Goal: Task Accomplishment & Management: Complete application form

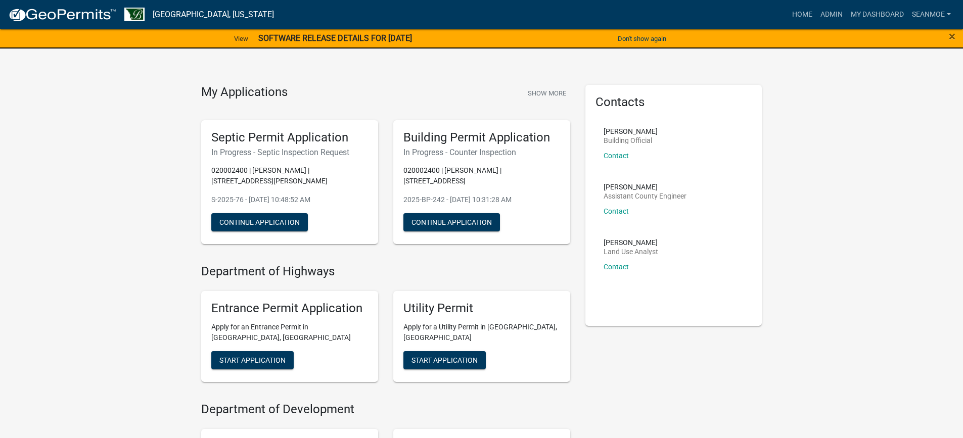
click at [412, 36] on strong "SOFTWARE RELEASE DETAILS FOR [DATE]" at bounding box center [335, 38] width 154 height 10
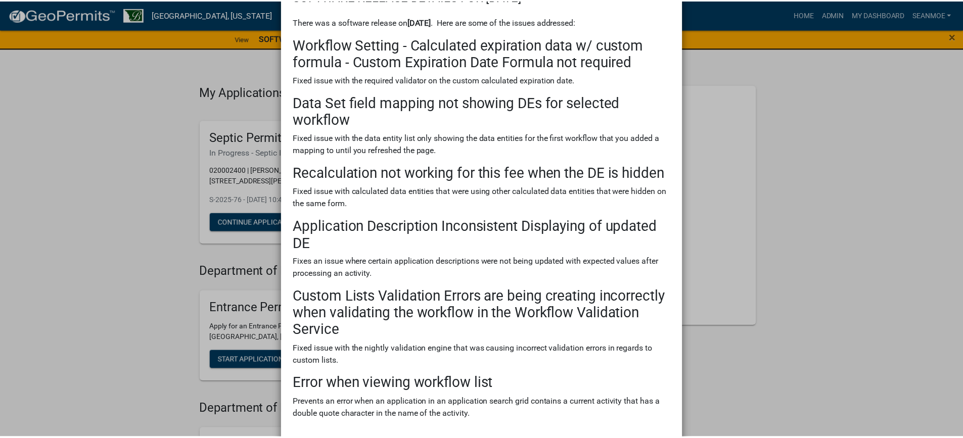
scroll to position [138, 0]
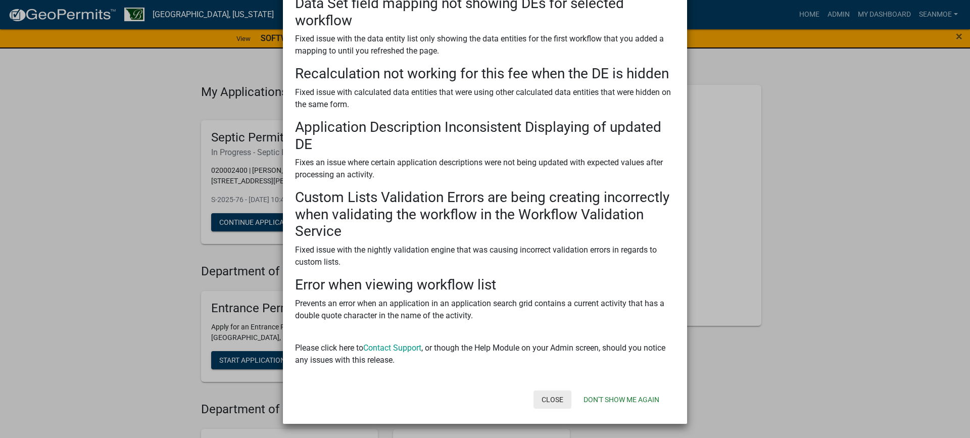
click at [552, 398] on button "Close" at bounding box center [553, 400] width 38 height 18
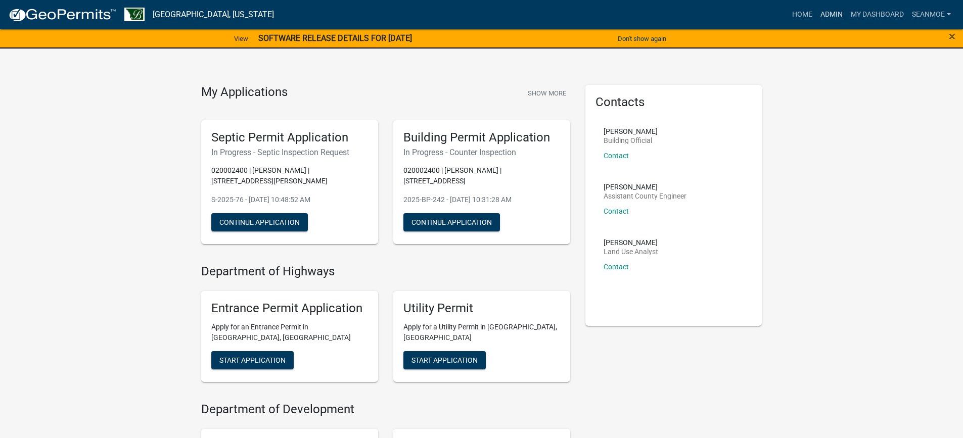
click at [829, 13] on link "Admin" at bounding box center [831, 14] width 30 height 19
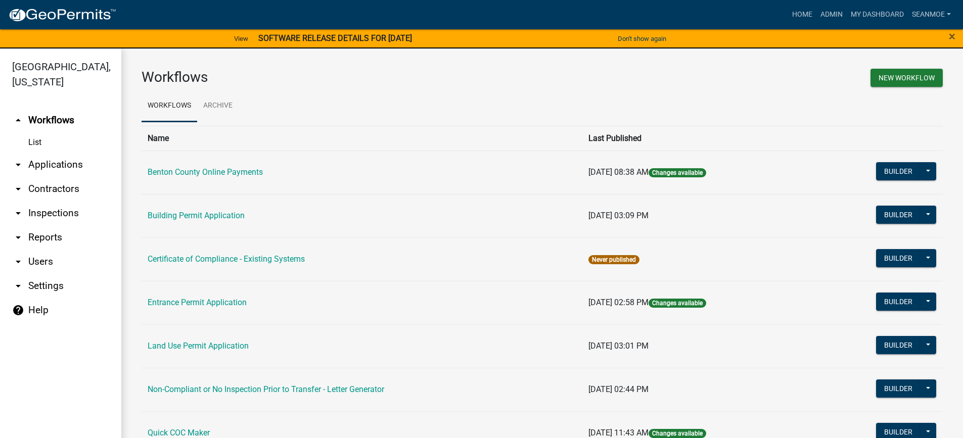
click at [55, 162] on link "arrow_drop_down Applications" at bounding box center [60, 165] width 121 height 24
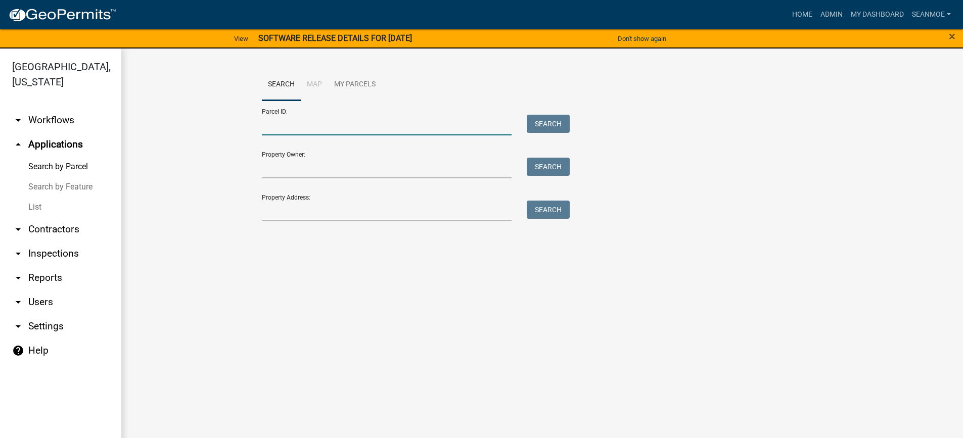
click at [319, 126] on input "Parcel ID:" at bounding box center [387, 125] width 250 height 21
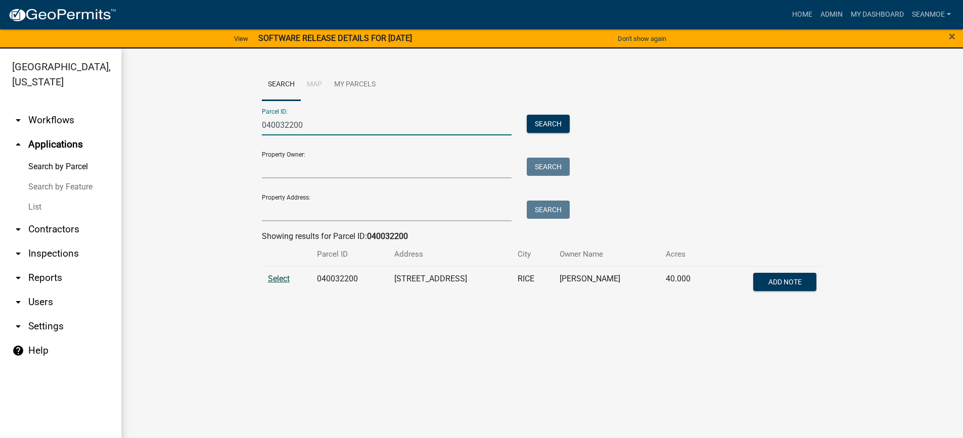
type input "040032200"
click at [284, 279] on span "Select" at bounding box center [279, 279] width 22 height 10
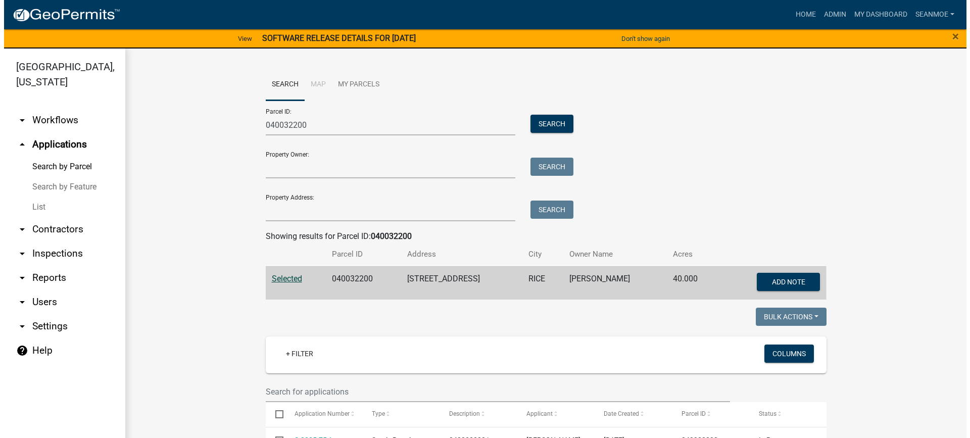
scroll to position [220, 0]
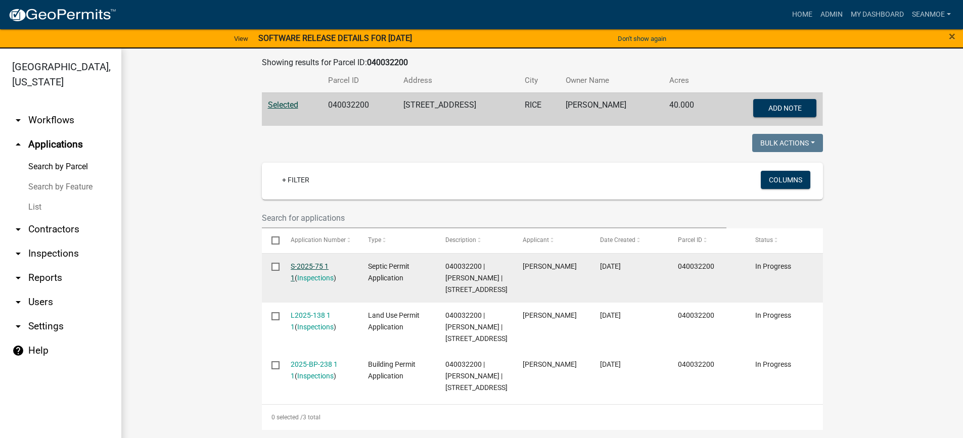
click at [319, 262] on link "S-2025-75 1 1" at bounding box center [310, 272] width 38 height 20
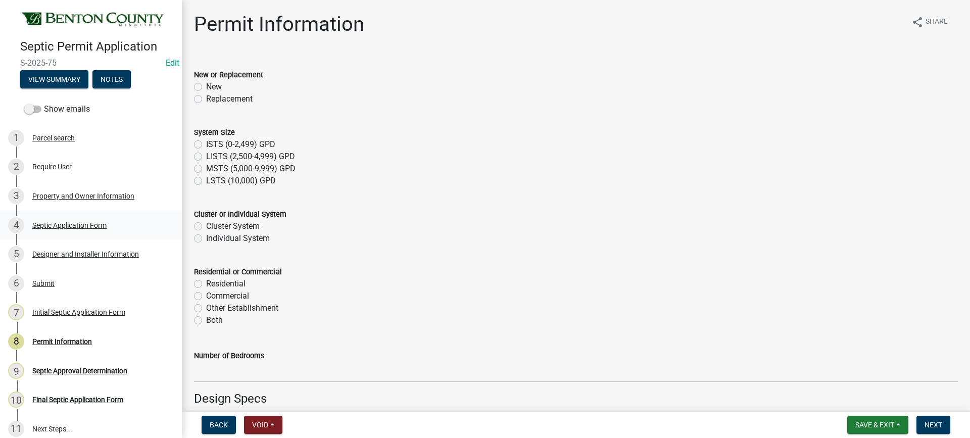
click at [65, 223] on div "Septic Application Form" at bounding box center [69, 225] width 74 height 7
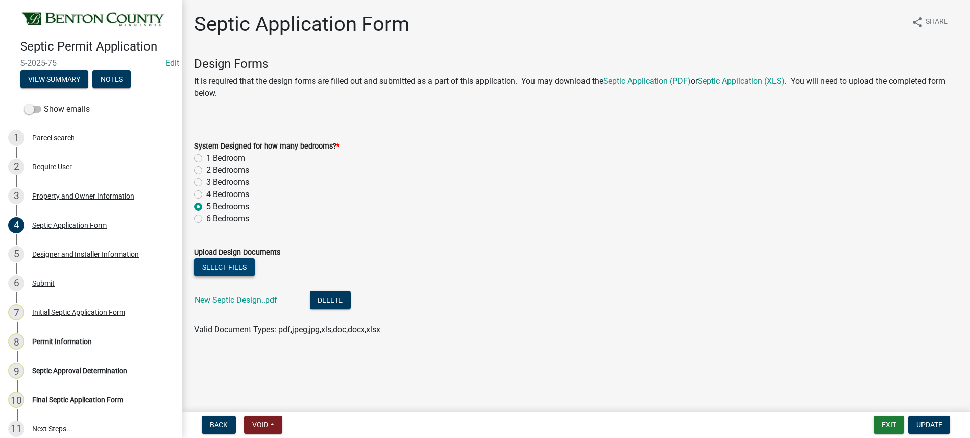
click at [229, 266] on button "Select files" at bounding box center [224, 267] width 61 height 18
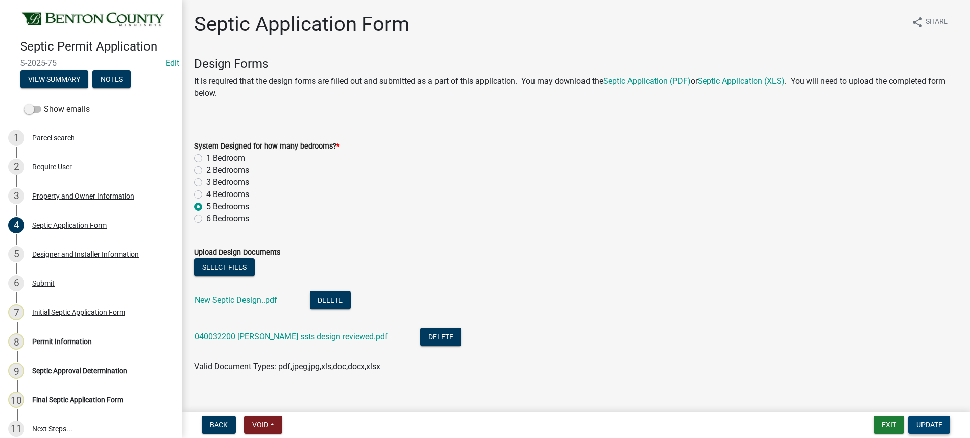
click at [930, 425] on span "Update" at bounding box center [930, 425] width 26 height 8
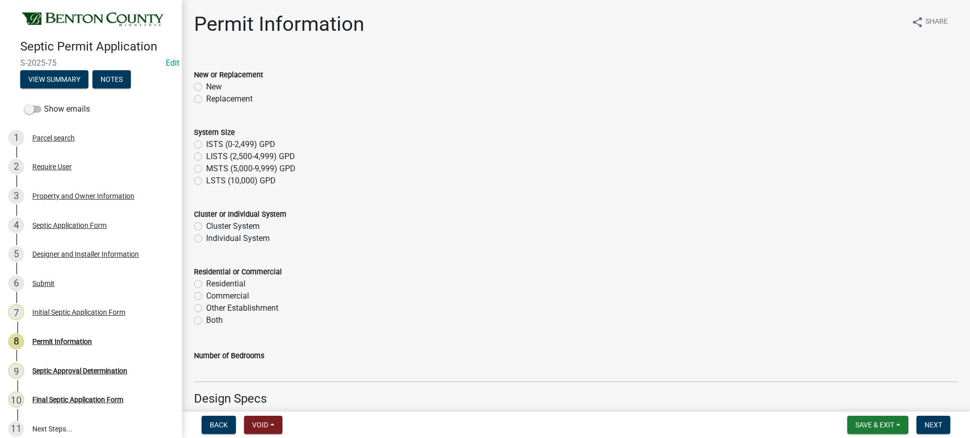
drag, startPoint x: 199, startPoint y: 100, endPoint x: 193, endPoint y: 99, distance: 5.6
click at [206, 100] on label "Replacement" at bounding box center [229, 99] width 46 height 12
click at [206, 100] on input "Replacement" at bounding box center [209, 96] width 7 height 7
radio input "true"
click at [206, 145] on label "ISTS (0-2,499) GPD" at bounding box center [240, 144] width 69 height 12
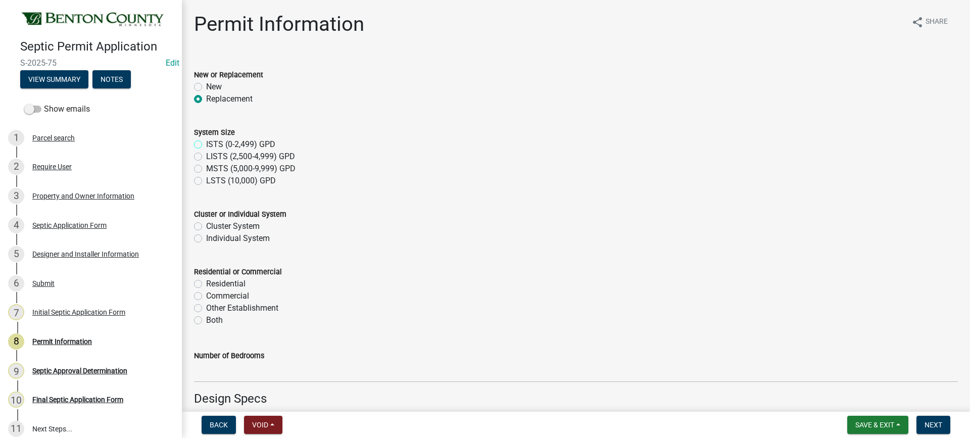
click at [206, 145] on input "ISTS (0-2,499) GPD" at bounding box center [209, 141] width 7 height 7
radio input "true"
click at [206, 239] on label "Individual System" at bounding box center [238, 238] width 64 height 12
click at [206, 239] on input "Individual System" at bounding box center [209, 235] width 7 height 7
radio input "true"
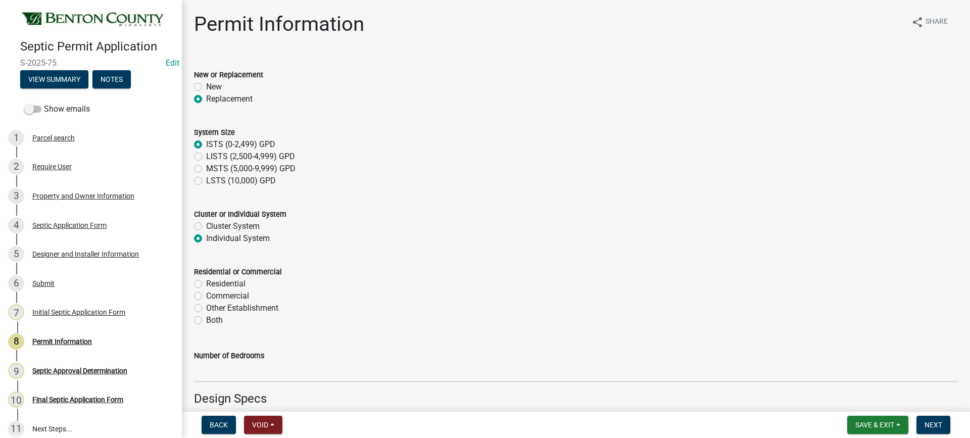
click at [206, 284] on label "Residential" at bounding box center [225, 284] width 39 height 12
click at [206, 284] on input "Residential" at bounding box center [209, 281] width 7 height 7
radio input "true"
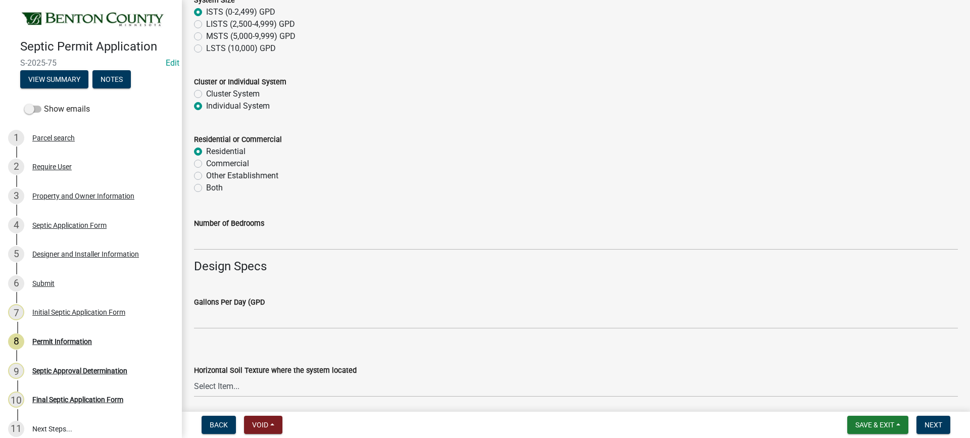
scroll to position [202, 0]
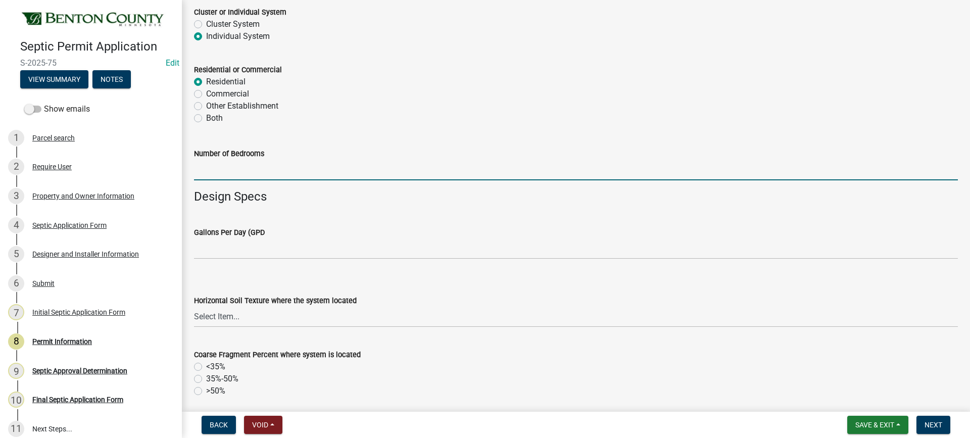
click at [245, 172] on input "text" at bounding box center [576, 170] width 764 height 21
type input "5"
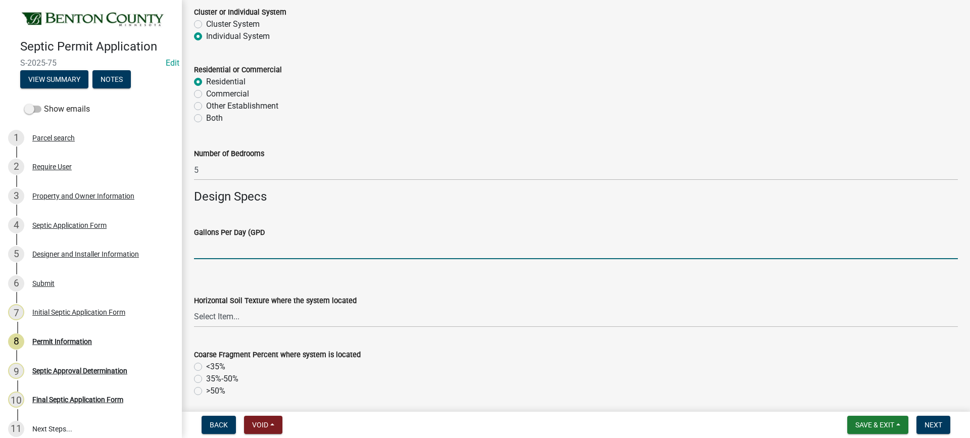
click at [288, 252] on input "text" at bounding box center [576, 249] width 764 height 21
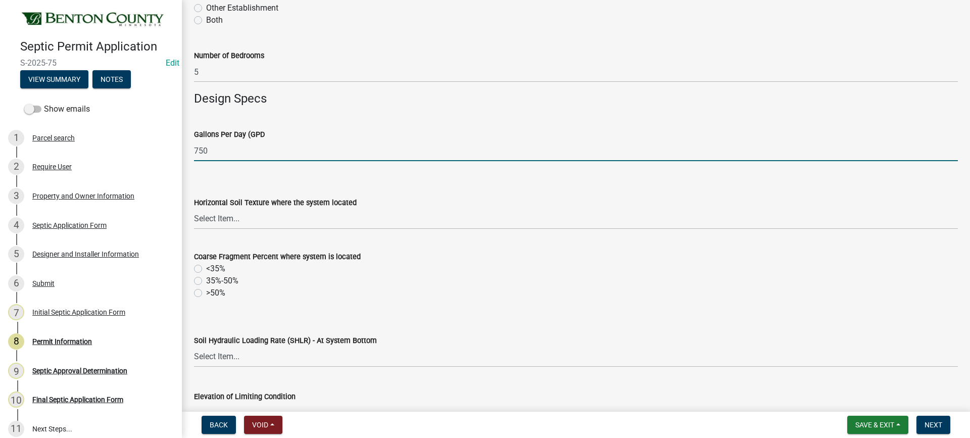
scroll to position [303, 0]
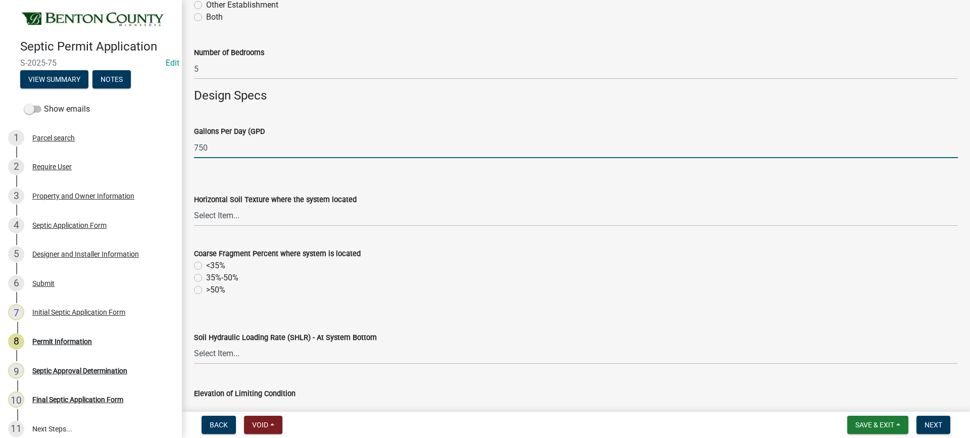
type input "750"
click at [224, 218] on select "Select Item... Sand Coarse Sand Loamy Sand Loamy Coarse Sand Loamy Fine Sand Lo…" at bounding box center [576, 216] width 764 height 21
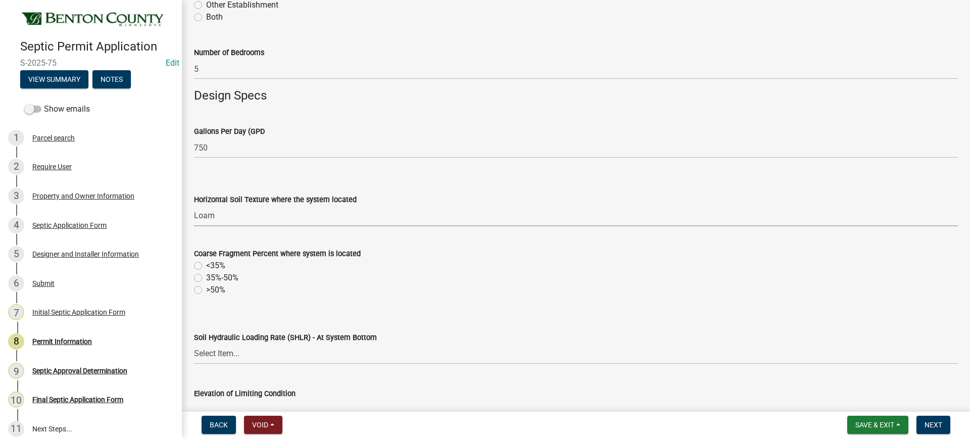
click at [194, 206] on select "Select Item... Sand Coarse Sand Loamy Sand Loamy Coarse Sand Loamy Fine Sand Lo…" at bounding box center [576, 216] width 764 height 21
select select "b82ac308-2ce8-4986-9edf-c199bb4f3f76"
click at [206, 265] on label "<35%" at bounding box center [215, 266] width 19 height 12
click at [206, 265] on input "<35%" at bounding box center [209, 263] width 7 height 7
radio input "true"
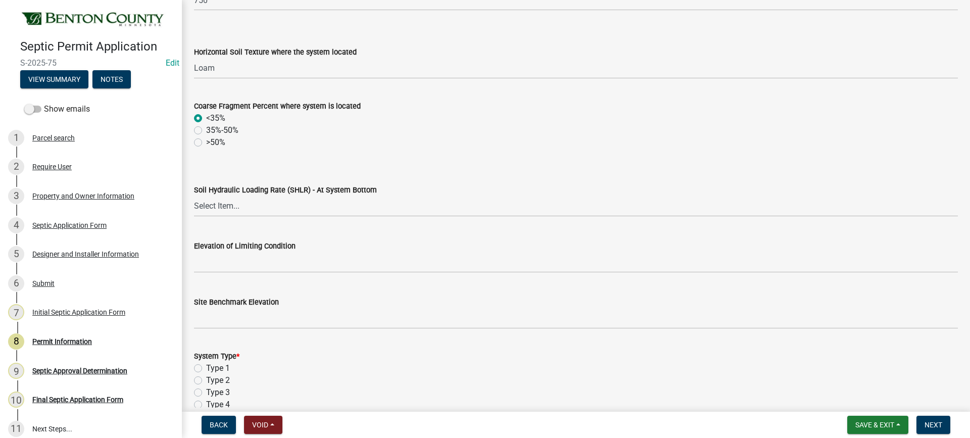
scroll to position [505, 0]
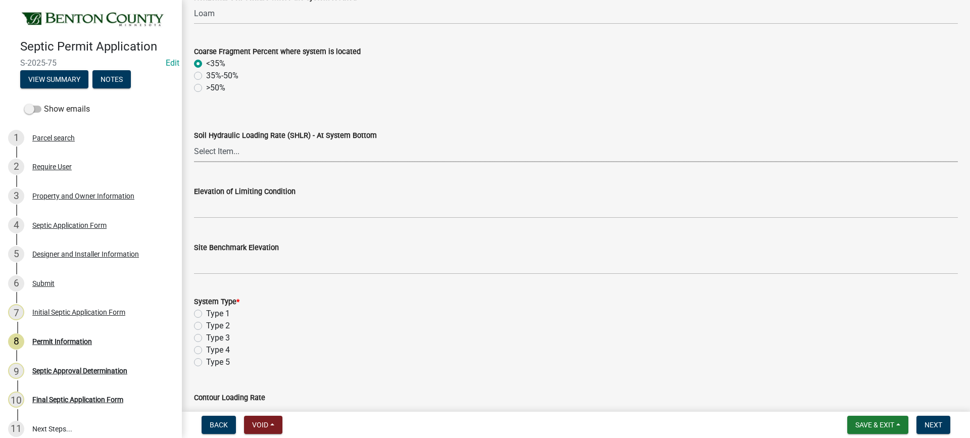
click at [224, 153] on select "Select Item... 1.2 0.78 0.68 0.6 0.52 0.5 0.45 0.42 0.24 0 Other" at bounding box center [576, 152] width 764 height 21
click at [194, 142] on select "Select Item... 1.2 0.78 0.68 0.6 0.52 0.5 0.45 0.42 0.24 0 Other" at bounding box center [576, 152] width 764 height 21
select select "deebcc19-7624-4d15-b207-414ef01bfd49"
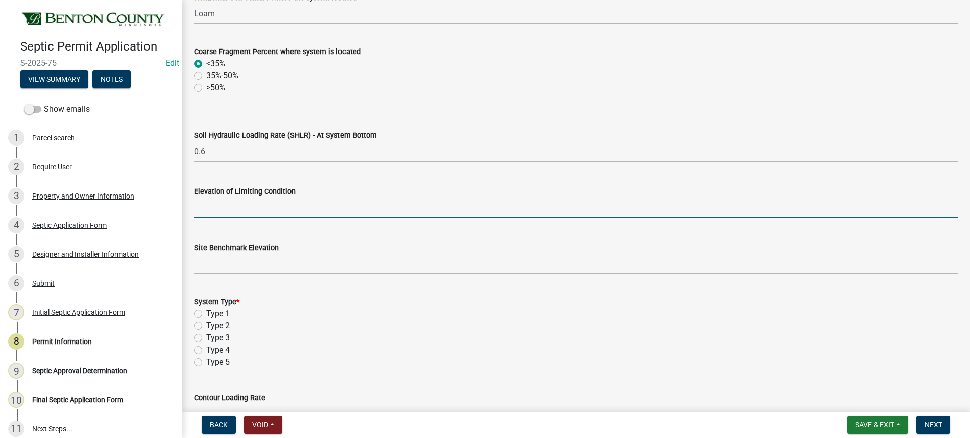
click at [233, 211] on input "text" at bounding box center [576, 208] width 764 height 21
type input "99"
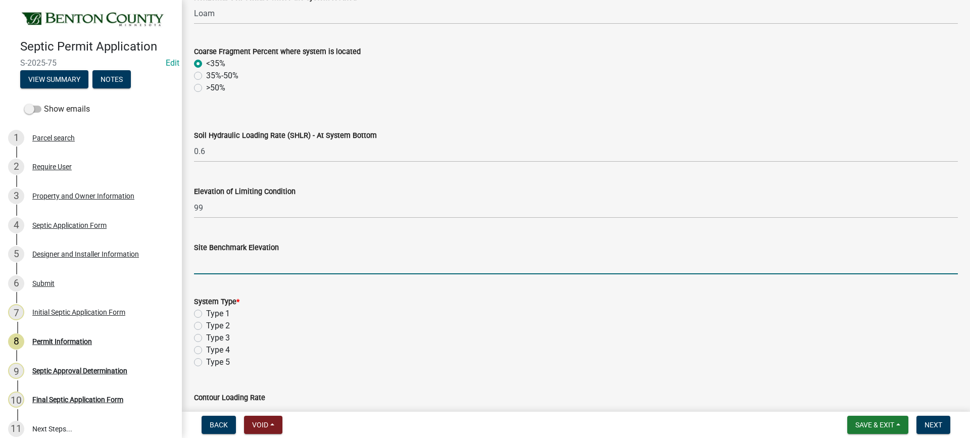
click at [220, 271] on input "text" at bounding box center [576, 264] width 764 height 21
type input "100"
click at [206, 338] on label "Type 3" at bounding box center [218, 338] width 24 height 12
click at [206, 338] on input "Type 3" at bounding box center [209, 335] width 7 height 7
radio input "true"
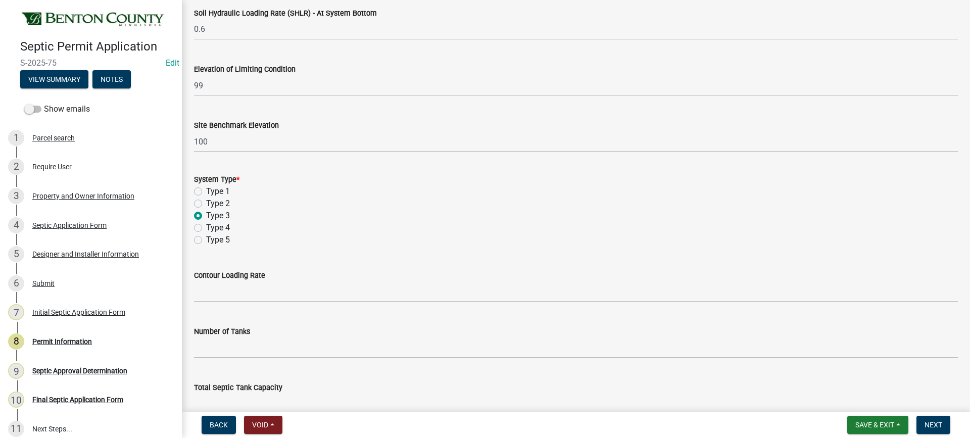
scroll to position [758, 0]
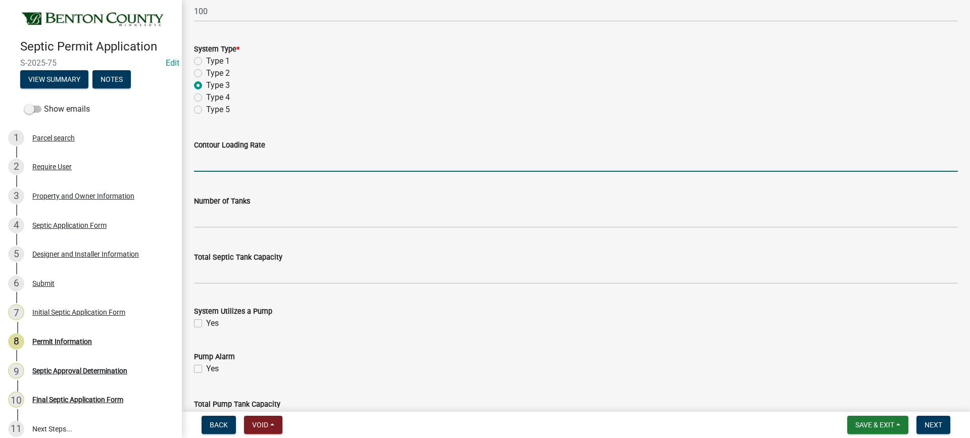
click at [302, 163] on input "text" at bounding box center [576, 161] width 764 height 21
type input "12"
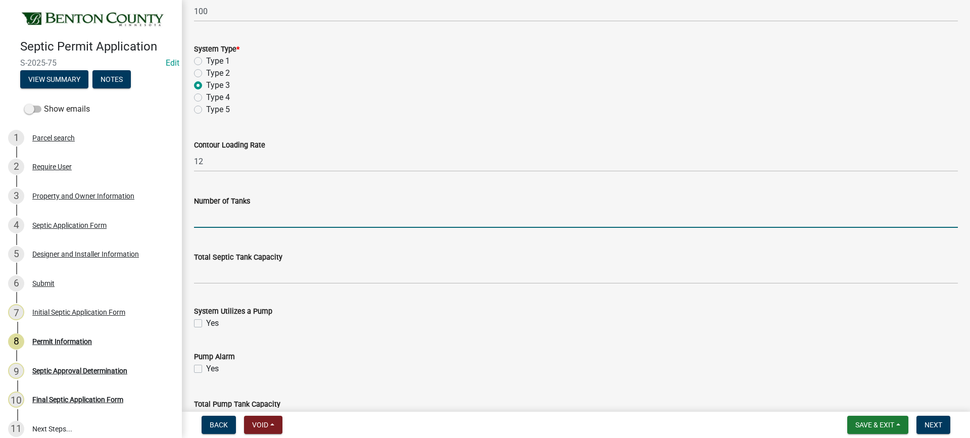
click at [218, 216] on input "text" at bounding box center [576, 217] width 764 height 21
type input "2"
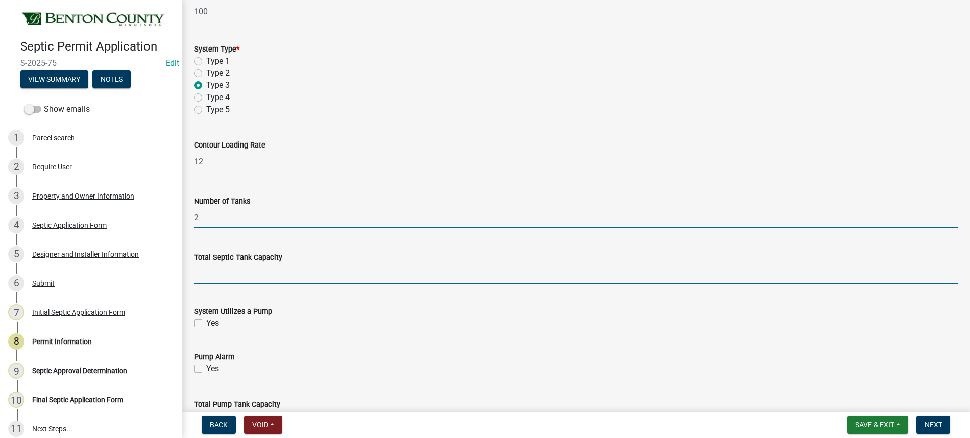
click at [293, 276] on input "text" at bounding box center [576, 273] width 764 height 21
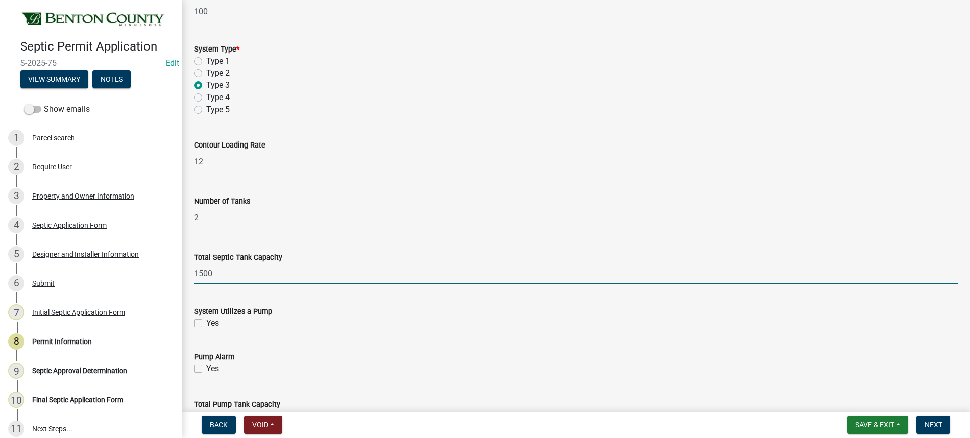
type input "1500"
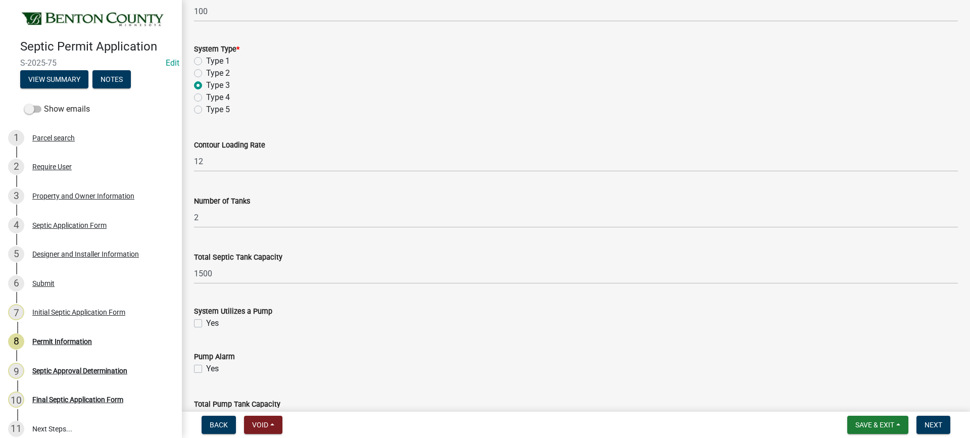
click at [206, 322] on label "Yes" at bounding box center [212, 323] width 13 height 12
click at [206, 322] on input "Yes" at bounding box center [209, 320] width 7 height 7
checkbox input "true"
click at [206, 366] on label "Yes" at bounding box center [212, 369] width 13 height 12
click at [206, 366] on input "Yes" at bounding box center [209, 366] width 7 height 7
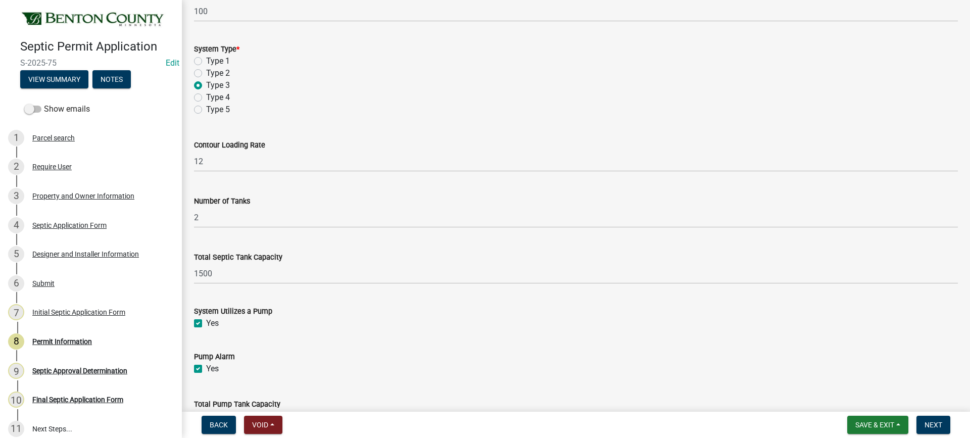
checkbox input "true"
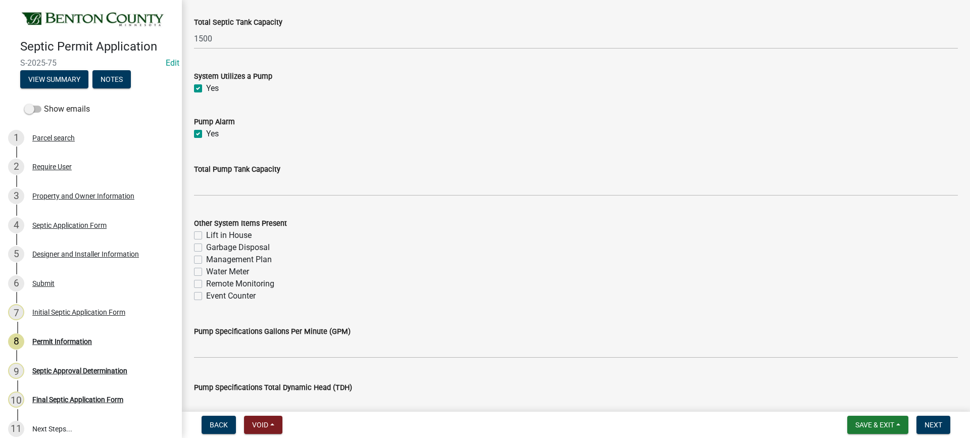
scroll to position [1011, 0]
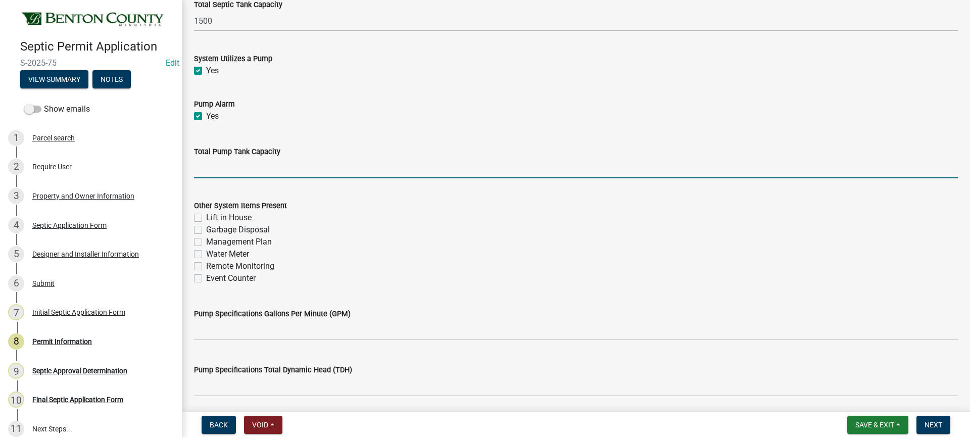
click at [274, 172] on input "text" at bounding box center [576, 168] width 764 height 21
type input "1000"
click at [206, 241] on label "Management Plan" at bounding box center [239, 242] width 66 height 12
click at [206, 241] on input "Management Plan" at bounding box center [209, 239] width 7 height 7
checkbox input "true"
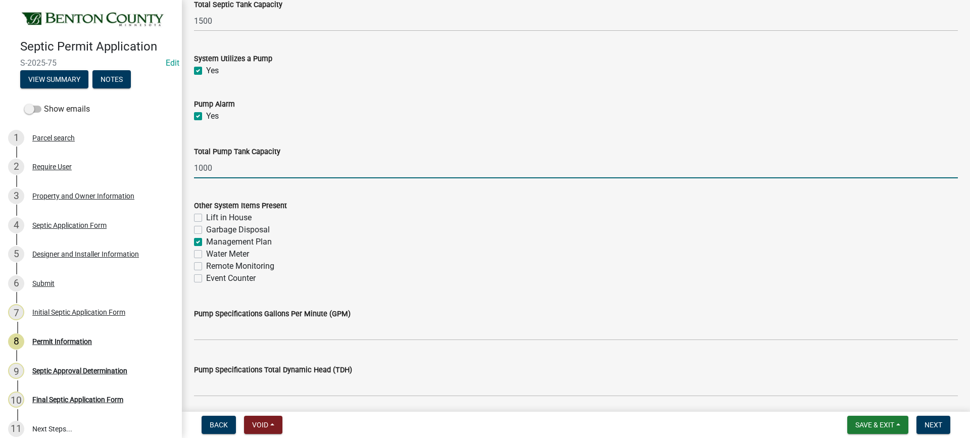
checkbox input "false"
checkbox input "true"
checkbox input "false"
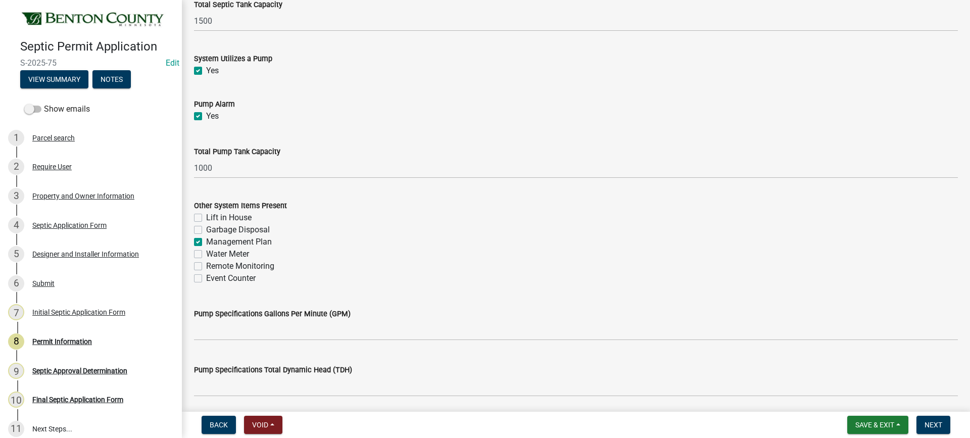
click at [206, 277] on label "Event Counter" at bounding box center [231, 278] width 50 height 12
click at [206, 277] on input "Event Counter" at bounding box center [209, 275] width 7 height 7
checkbox input "true"
checkbox input "false"
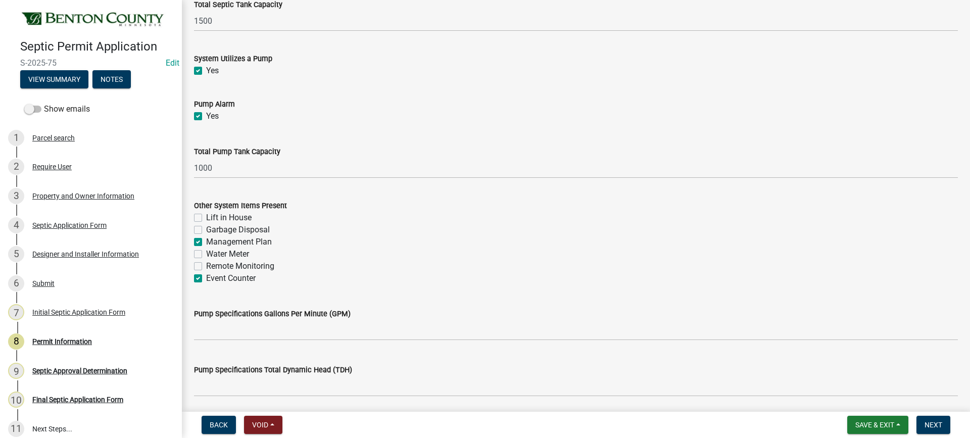
checkbox input "true"
checkbox input "false"
checkbox input "true"
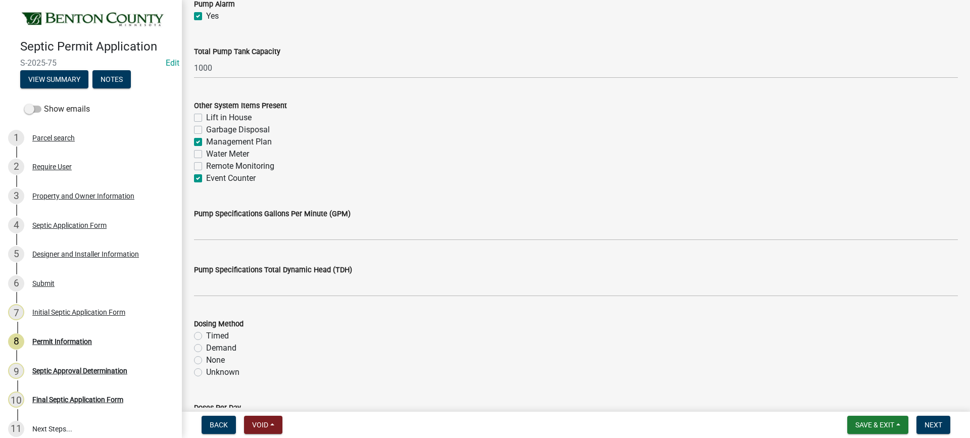
scroll to position [1112, 0]
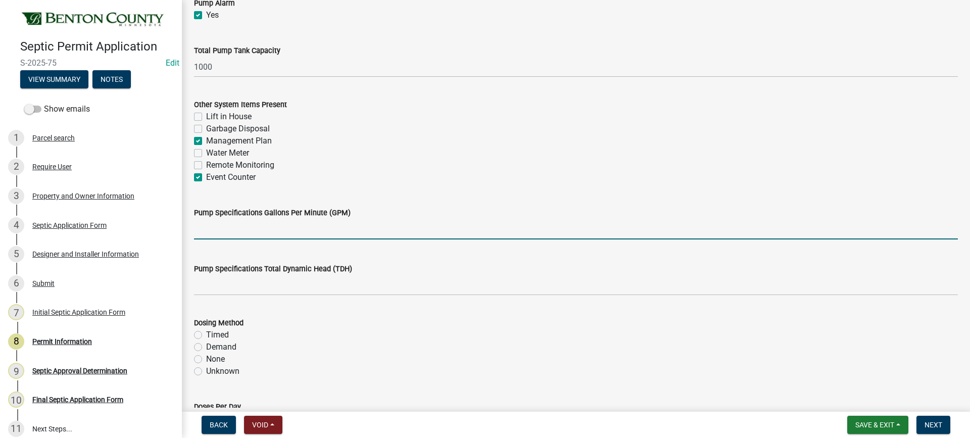
click at [309, 229] on input "text" at bounding box center [576, 229] width 764 height 21
type input "47"
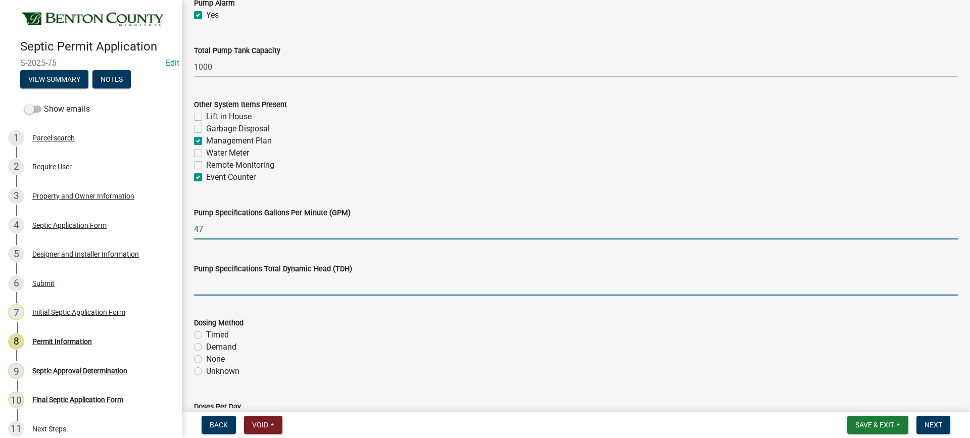
click at [224, 289] on input "text" at bounding box center [576, 285] width 764 height 21
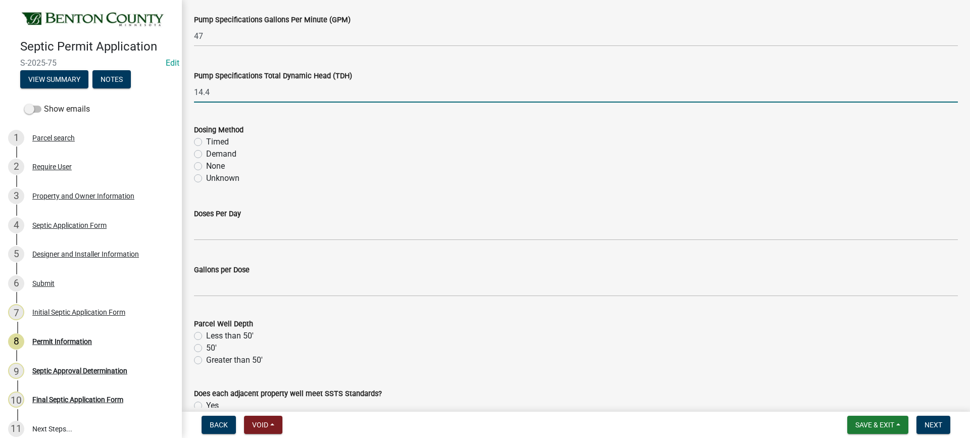
scroll to position [1314, 0]
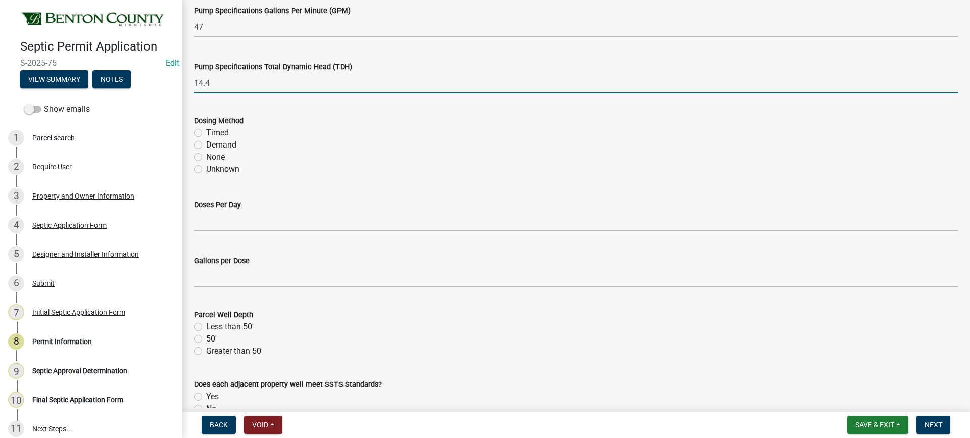
type input "14.4"
click at [206, 145] on label "Demand" at bounding box center [221, 145] width 30 height 12
click at [206, 145] on input "Demand" at bounding box center [209, 142] width 7 height 7
radio input "true"
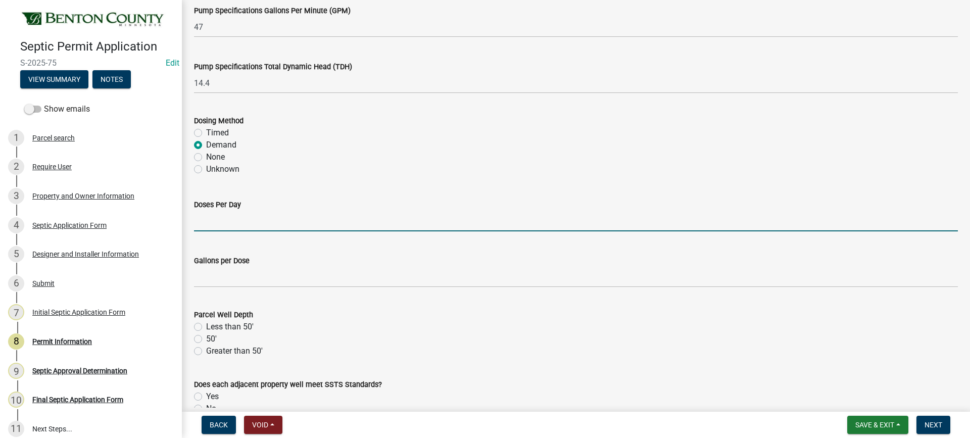
click at [260, 221] on input "text" at bounding box center [576, 221] width 764 height 21
type input "5"
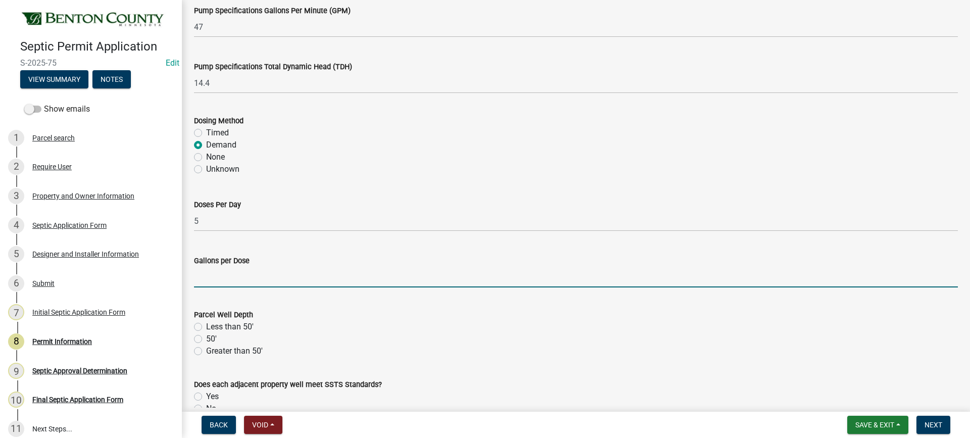
click at [226, 279] on input "text" at bounding box center [576, 277] width 764 height 21
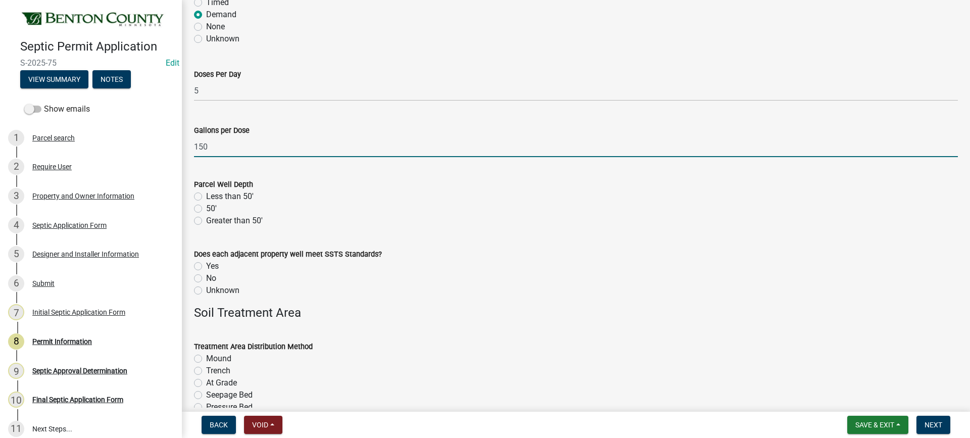
scroll to position [1516, 0]
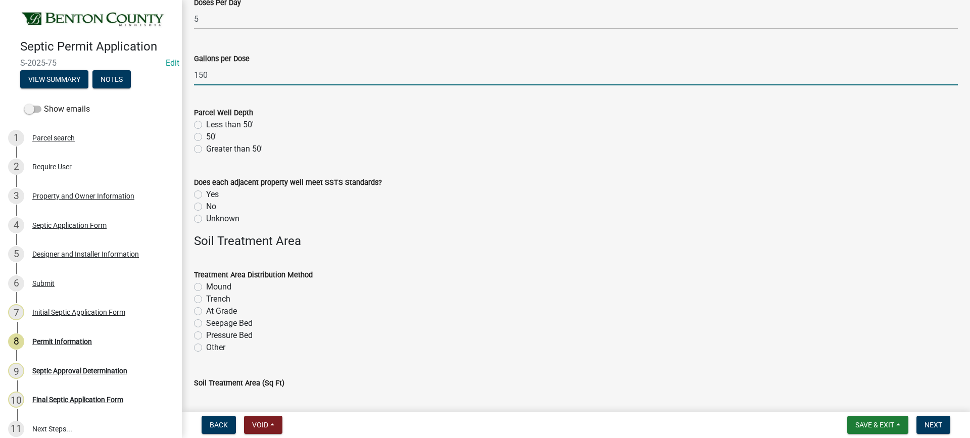
type input "150"
click at [206, 150] on label "Greater than 50'" at bounding box center [234, 149] width 57 height 12
click at [206, 150] on input "Greater than 50'" at bounding box center [209, 146] width 7 height 7
radio input "true"
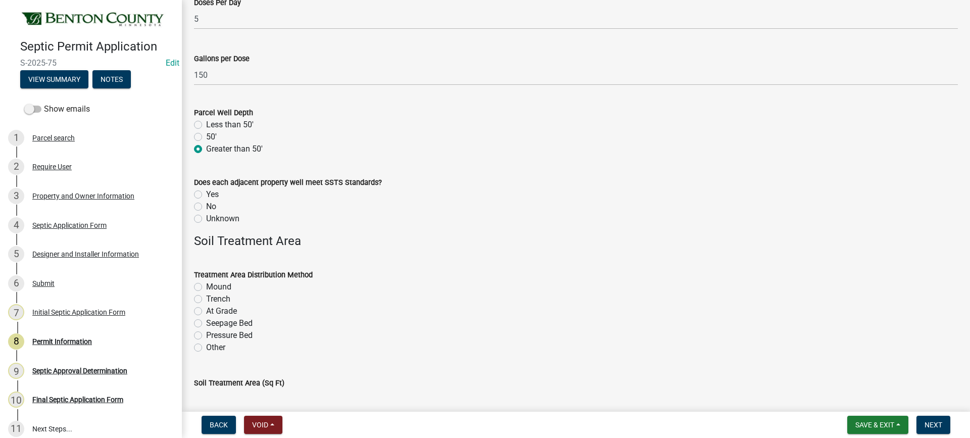
click at [206, 218] on label "Unknown" at bounding box center [222, 219] width 33 height 12
click at [206, 218] on input "Unknown" at bounding box center [209, 216] width 7 height 7
radio input "true"
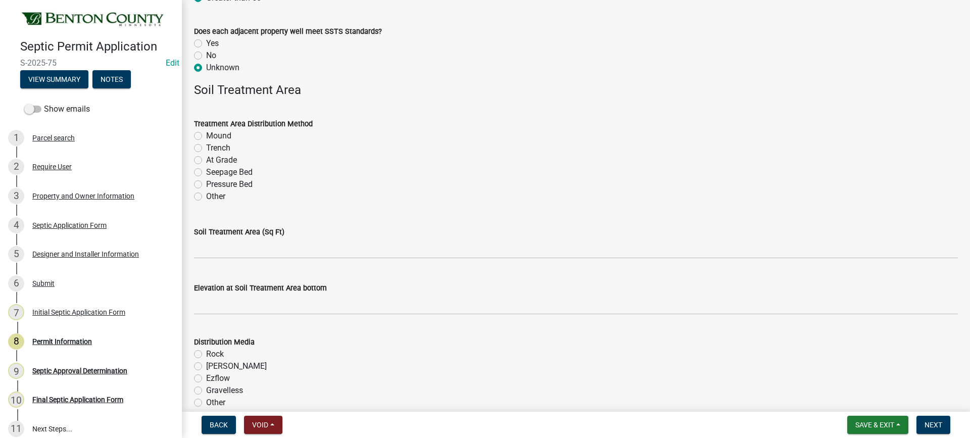
scroll to position [1668, 0]
click at [206, 134] on label "Mound" at bounding box center [218, 135] width 25 height 12
click at [206, 134] on input "Mound" at bounding box center [209, 132] width 7 height 7
radio input "true"
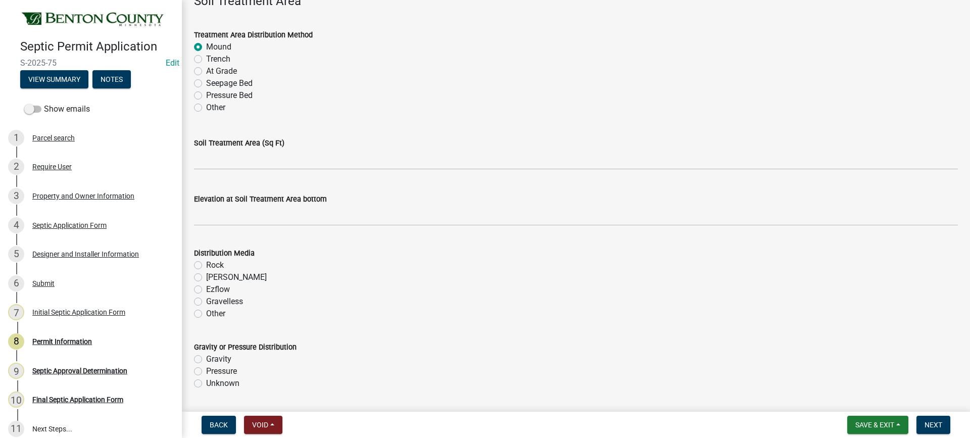
scroll to position [1769, 0]
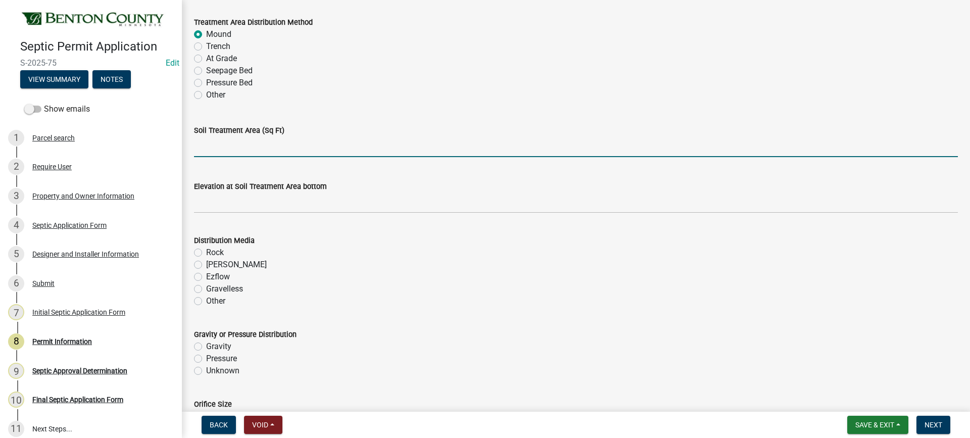
click at [257, 151] on input "text" at bounding box center [576, 146] width 764 height 21
type input "625"
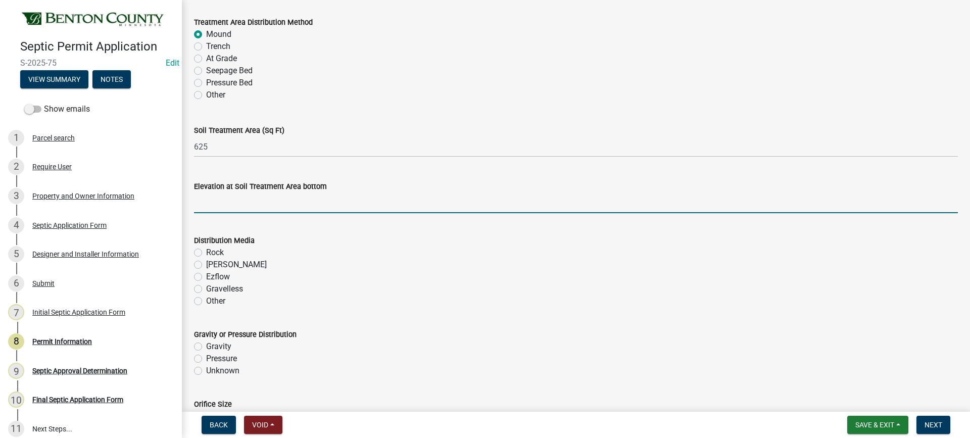
click at [314, 209] on input "text" at bounding box center [576, 203] width 764 height 21
type input "102"
click at [206, 253] on label "Rock" at bounding box center [215, 253] width 18 height 12
click at [206, 253] on input "Rock" at bounding box center [209, 250] width 7 height 7
radio input "true"
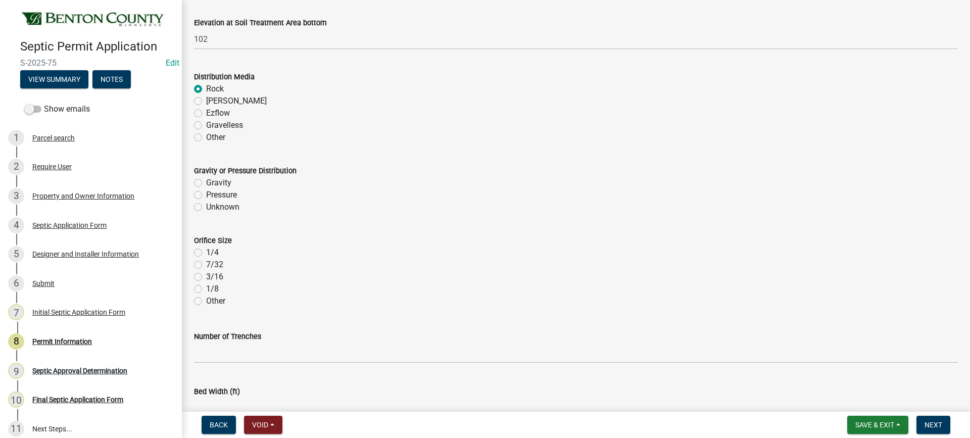
scroll to position [1971, 0]
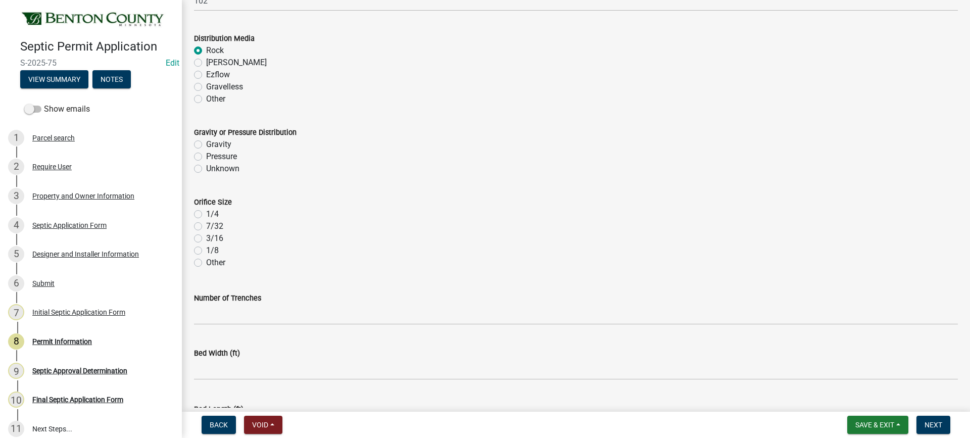
click at [206, 157] on label "Pressure" at bounding box center [221, 157] width 31 height 12
click at [206, 157] on input "Pressure" at bounding box center [209, 154] width 7 height 7
radio input "true"
drag, startPoint x: 199, startPoint y: 213, endPoint x: 251, endPoint y: 206, distance: 52.0
click at [206, 213] on label "1/4" at bounding box center [212, 214] width 13 height 12
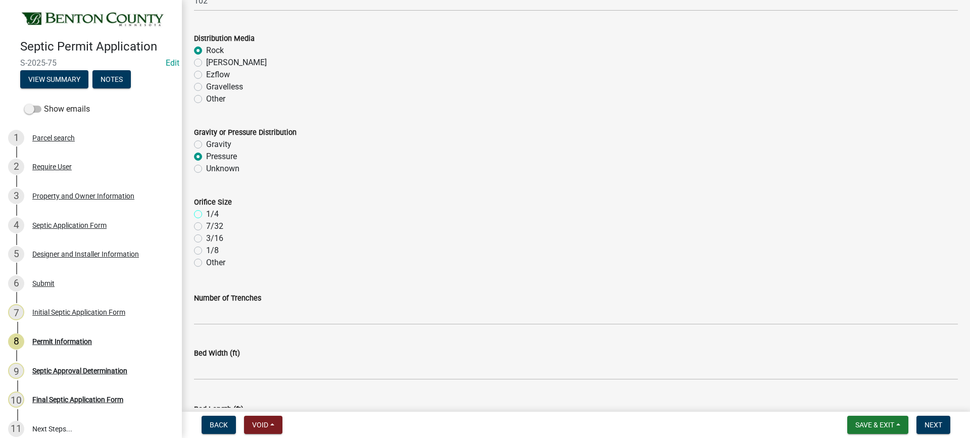
click at [206, 213] on input "1/4" at bounding box center [209, 211] width 7 height 7
radio input "true"
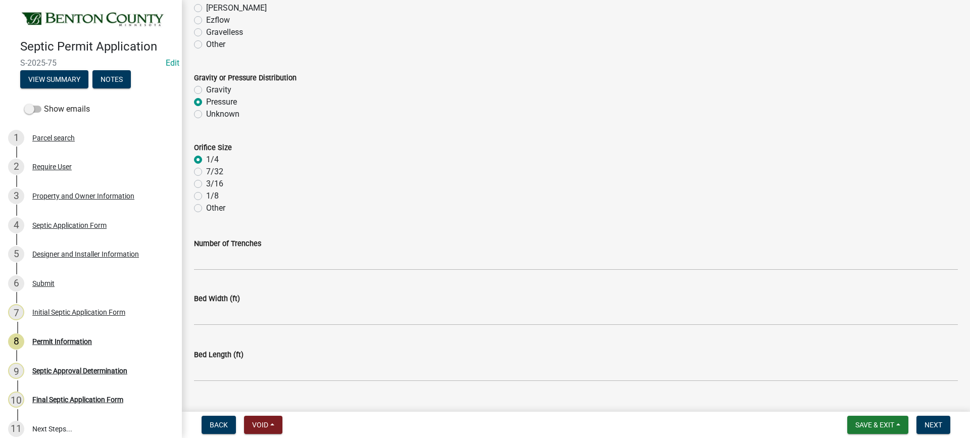
scroll to position [2048, 0]
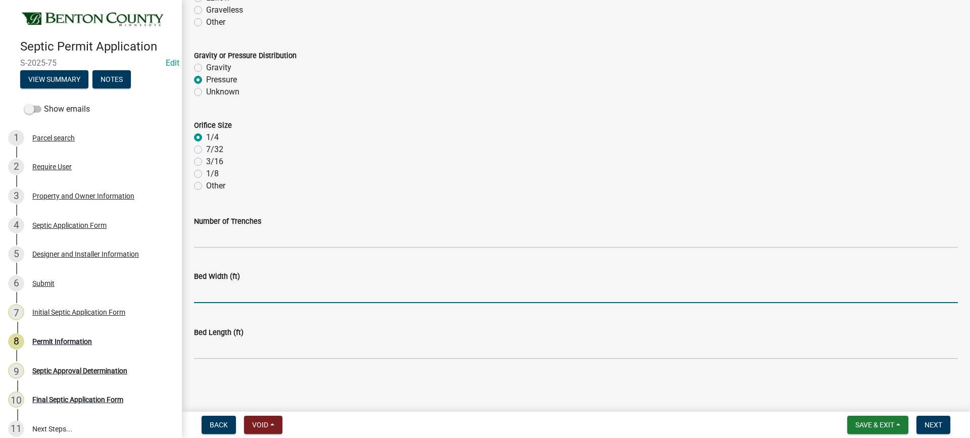
click at [225, 293] on input "text" at bounding box center [576, 293] width 764 height 21
type input "10"
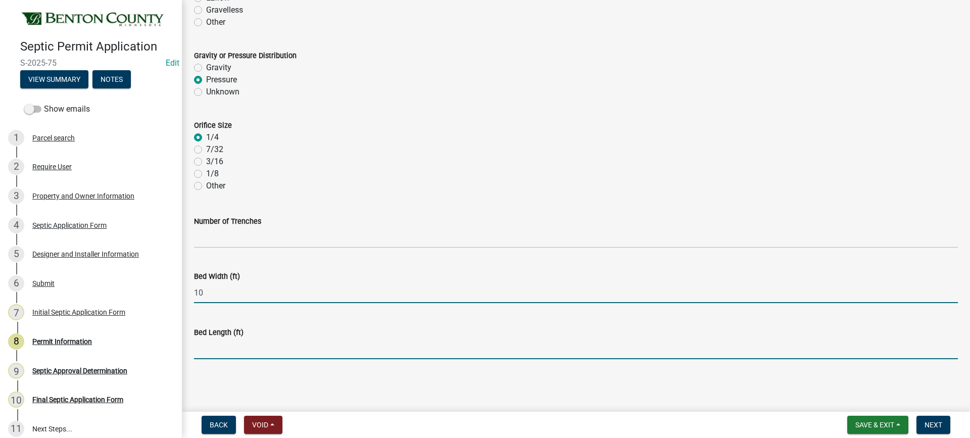
click at [230, 349] on input "text" at bounding box center [576, 349] width 764 height 21
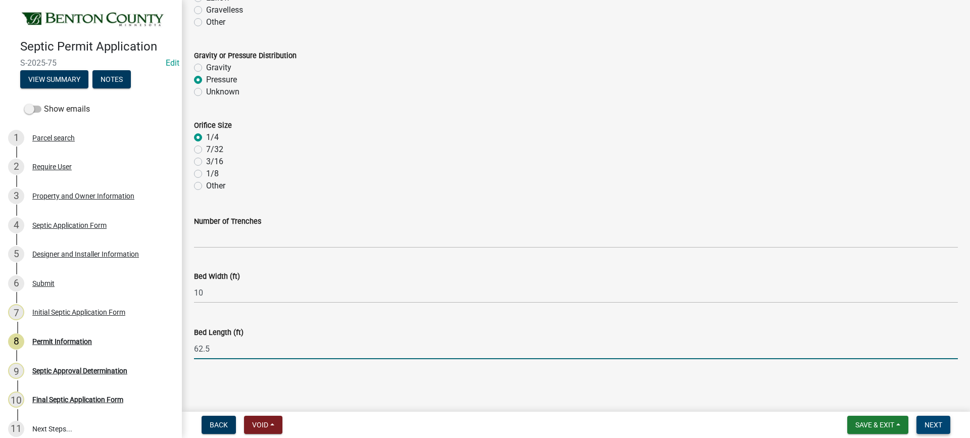
type input "62.5"
click at [931, 425] on span "Next" at bounding box center [934, 425] width 18 height 8
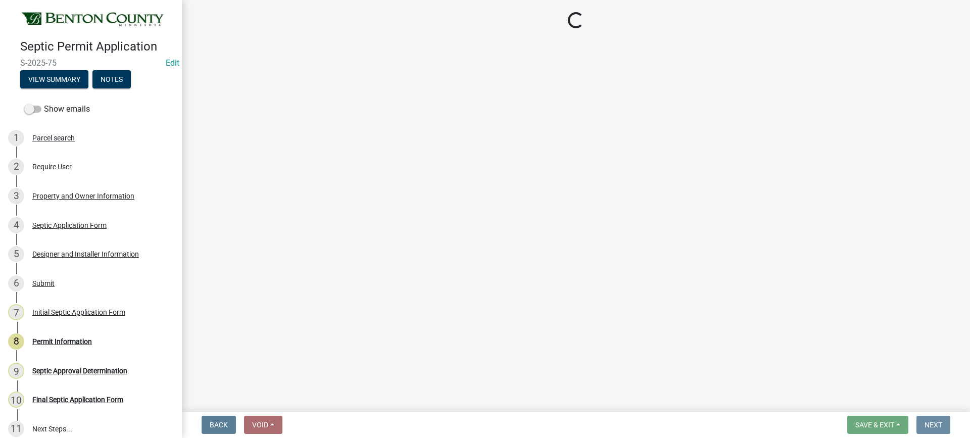
scroll to position [0, 0]
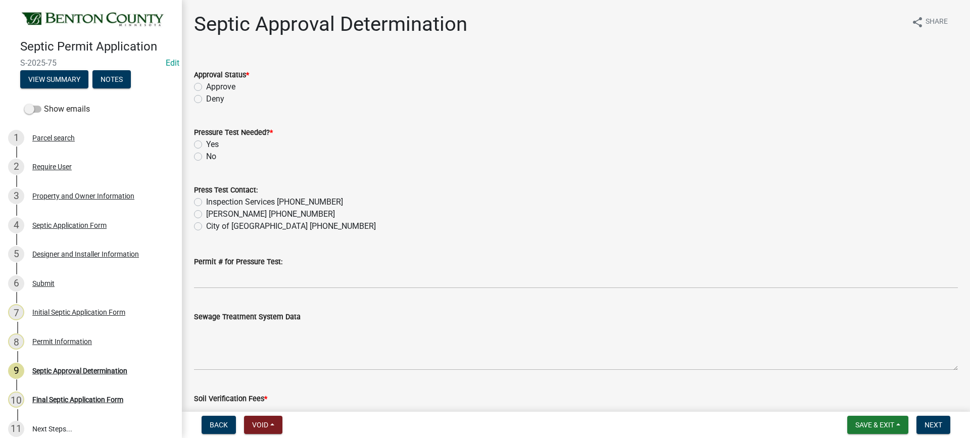
click at [206, 87] on label "Approve" at bounding box center [220, 87] width 29 height 12
click at [206, 87] on input "Approve" at bounding box center [209, 84] width 7 height 7
radio input "true"
click at [206, 145] on label "Yes" at bounding box center [212, 144] width 13 height 12
click at [206, 145] on input "Yes" at bounding box center [209, 141] width 7 height 7
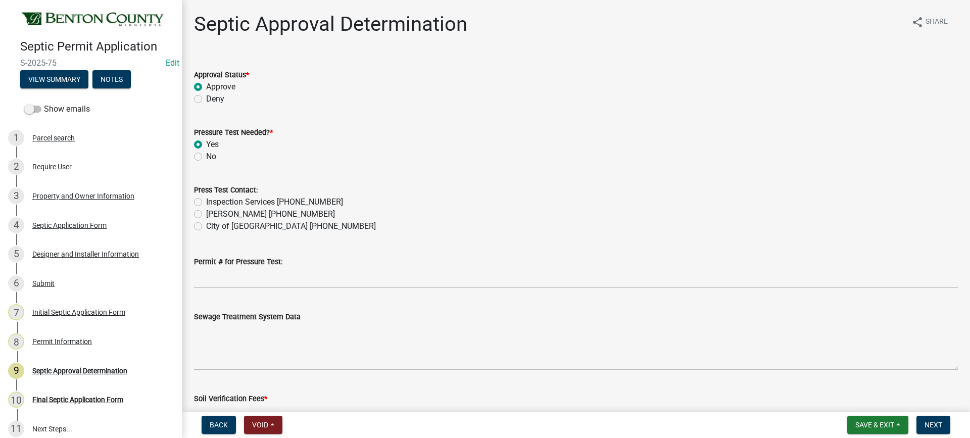
radio input "true"
click at [206, 201] on label "Inspection Services [PHONE_NUMBER]" at bounding box center [274, 202] width 137 height 12
click at [206, 201] on input "Inspection Services [PHONE_NUMBER]" at bounding box center [209, 199] width 7 height 7
radio input "true"
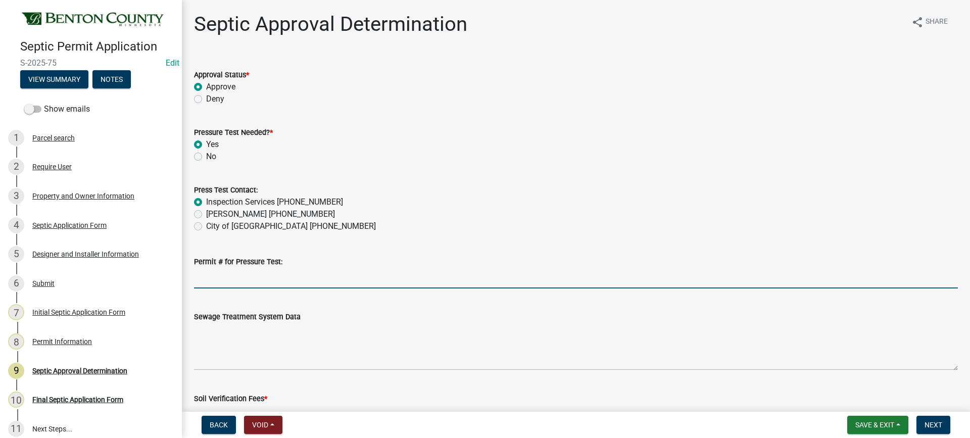
click at [259, 285] on input "Permit # for Pressure Test:" at bounding box center [576, 278] width 764 height 21
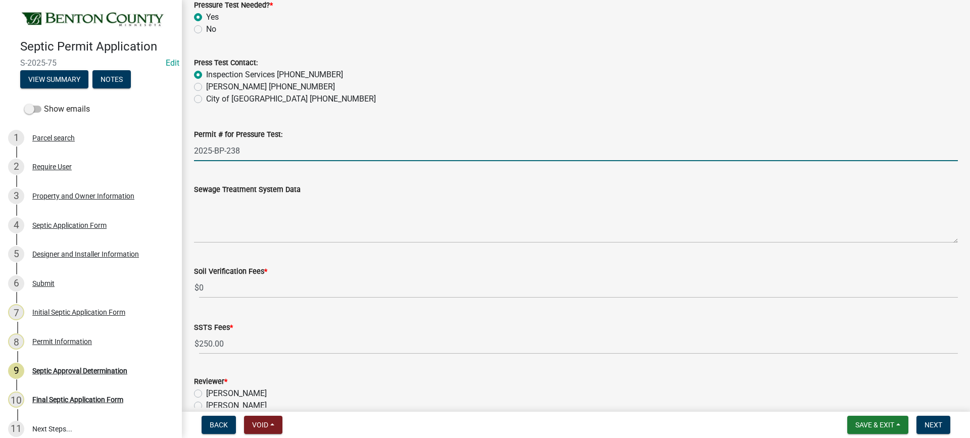
scroll to position [152, 0]
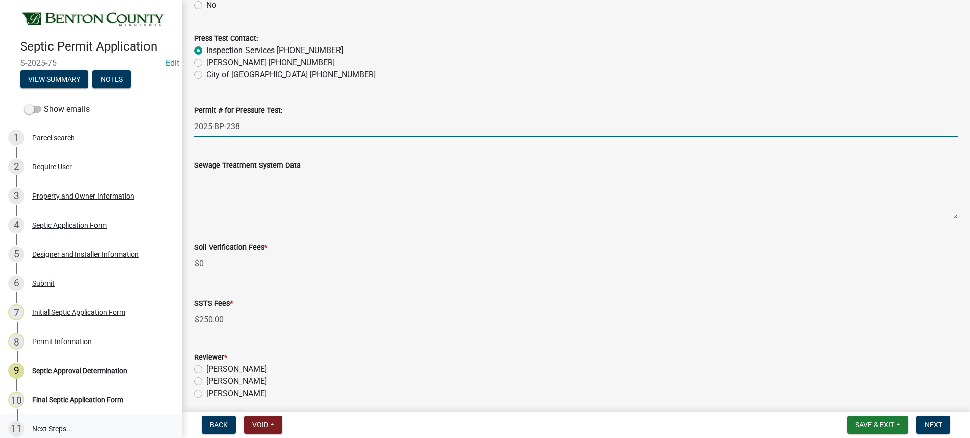
type input "2025-BP-238"
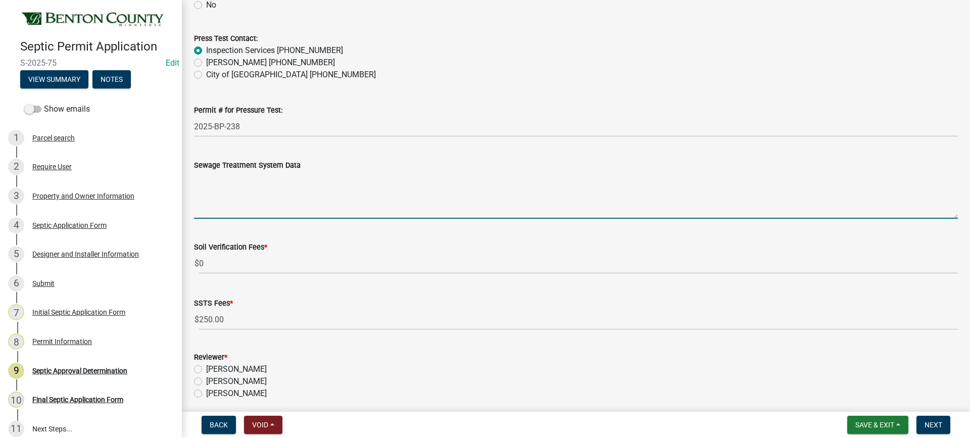
click at [246, 184] on textarea "Sewage Treatment System Data" at bounding box center [576, 195] width 764 height 48
paste textarea "Installation of a 10'x62.5' ROCKBED MOUND SYSTEM w/ 24" clean sand lift to elev…"
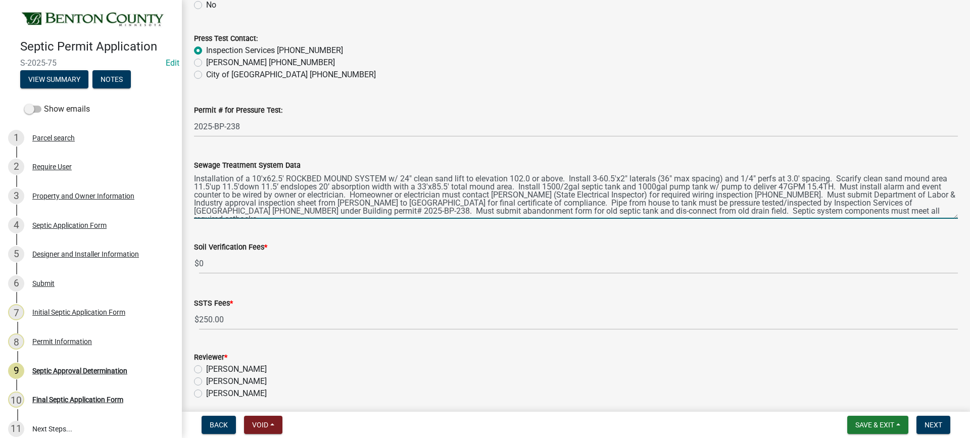
type textarea "Installation of a 10'x62.5' ROCKBED MOUND SYSTEM w/ 24" clean sand lift to elev…"
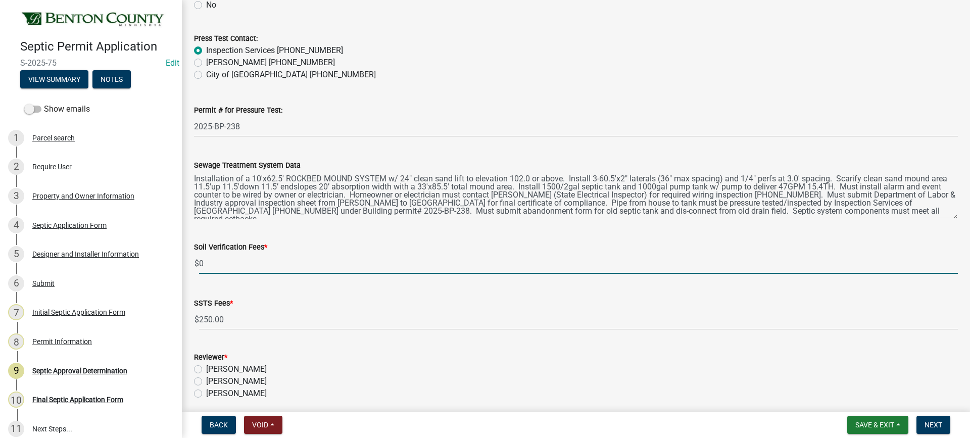
click at [201, 263] on input "0" at bounding box center [578, 263] width 759 height 21
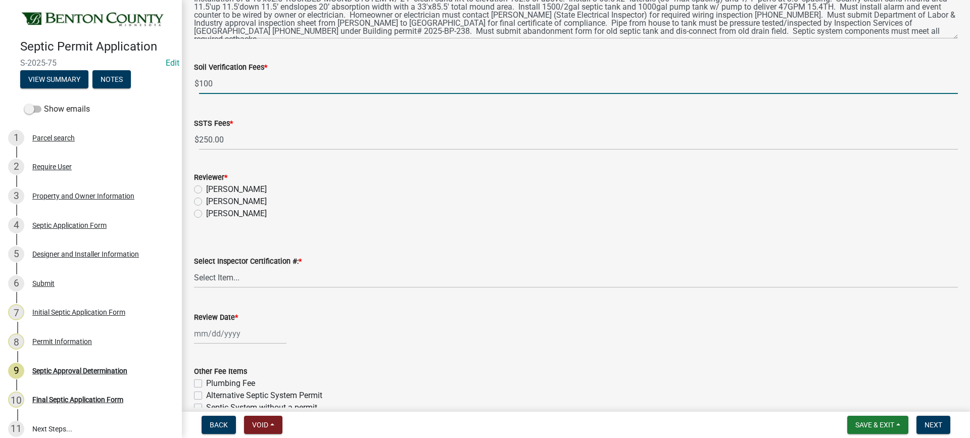
scroll to position [354, 0]
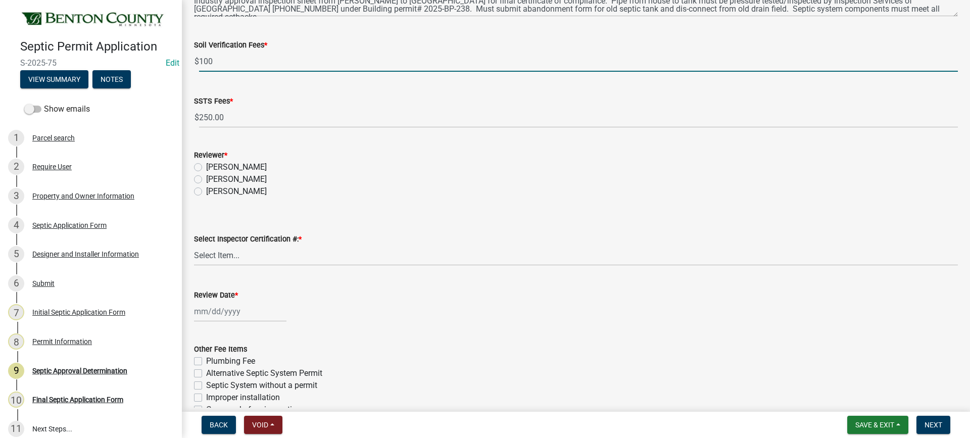
type input "100"
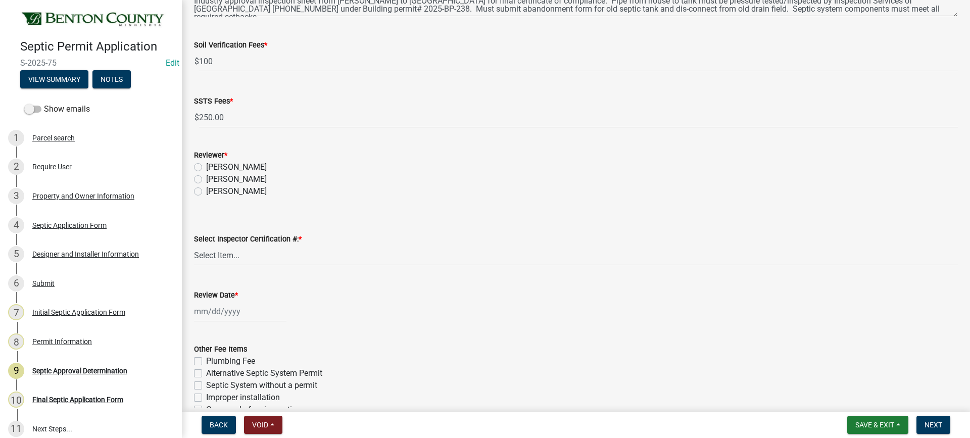
click at [206, 180] on label "[PERSON_NAME]" at bounding box center [236, 179] width 61 height 12
click at [206, 180] on input "[PERSON_NAME]" at bounding box center [209, 176] width 7 height 7
radio input "true"
click at [218, 254] on select "Select Item... C8970 C10350" at bounding box center [576, 255] width 764 height 21
click at [194, 245] on select "Select Item... C8970 C10350" at bounding box center [576, 255] width 764 height 21
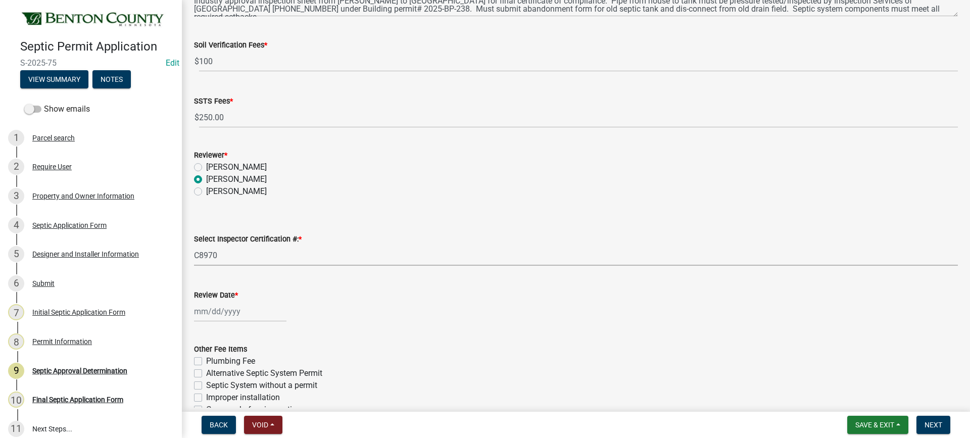
select select "d675f826-2bf1-4ce2-9ebe-43c1842a6c70"
select select "9"
select select "2025"
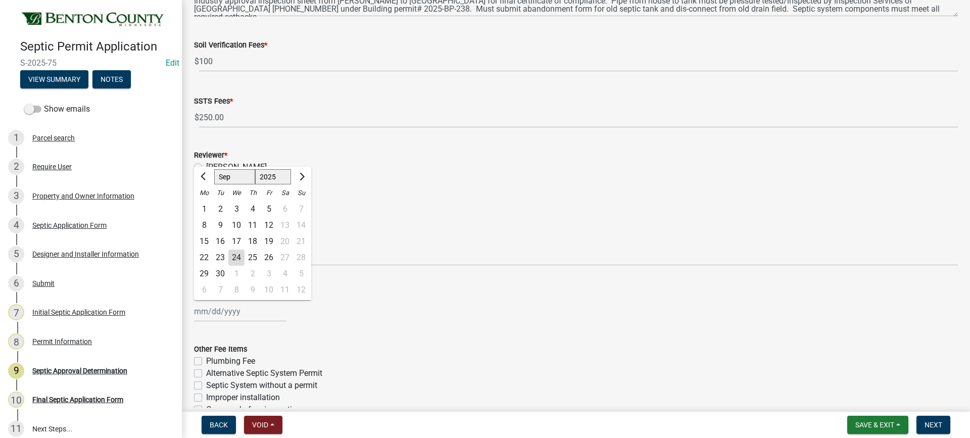
click at [216, 312] on div "[PERSON_NAME] Feb Mar Apr [PERSON_NAME][DATE] Oct Nov [DATE] 1526 1527 1528 152…" at bounding box center [240, 311] width 92 height 21
click at [240, 257] on div "24" at bounding box center [236, 258] width 16 height 16
type input "[DATE]"
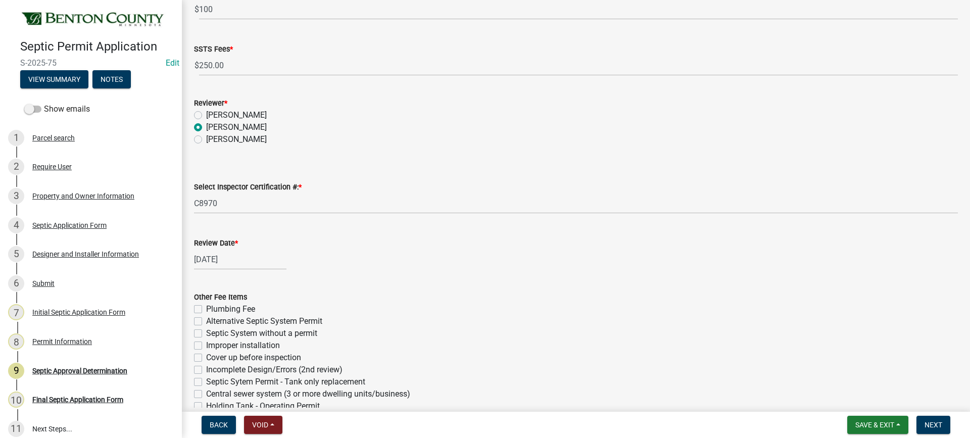
scroll to position [404, 0]
click at [932, 426] on span "Next" at bounding box center [934, 425] width 18 height 8
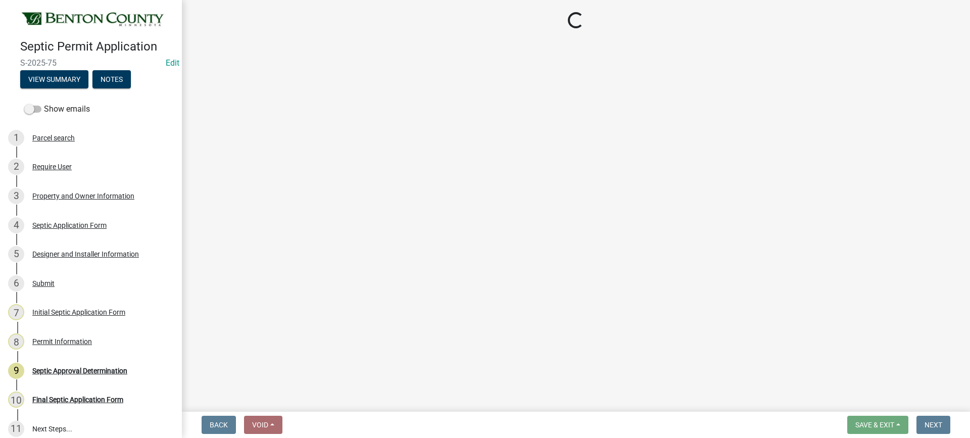
select select "3: 3"
